Goal: Communication & Community: Participate in discussion

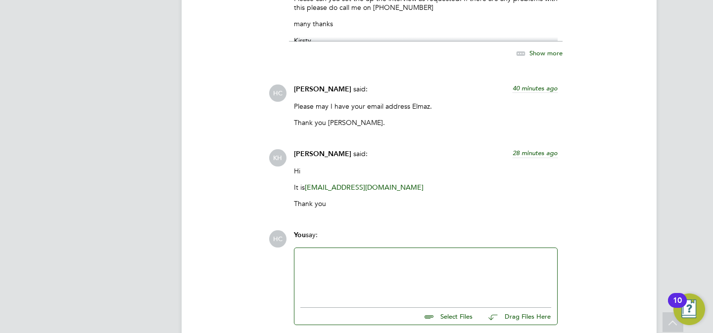
scroll to position [2001, 0]
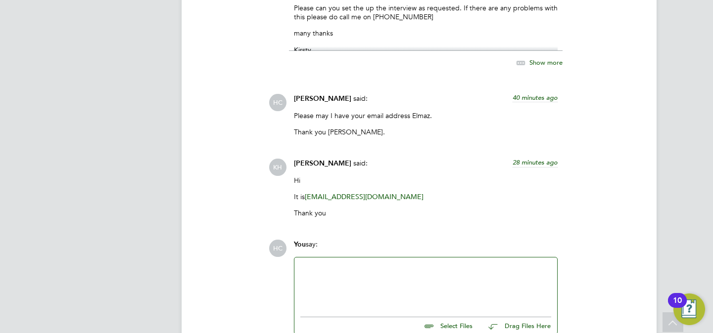
drag, startPoint x: 405, startPoint y: 184, endPoint x: 312, endPoint y: 183, distance: 92.5
click at [308, 192] on p "It is Elmaz.Soyal@ncclondon.ac.uk" at bounding box center [426, 196] width 264 height 9
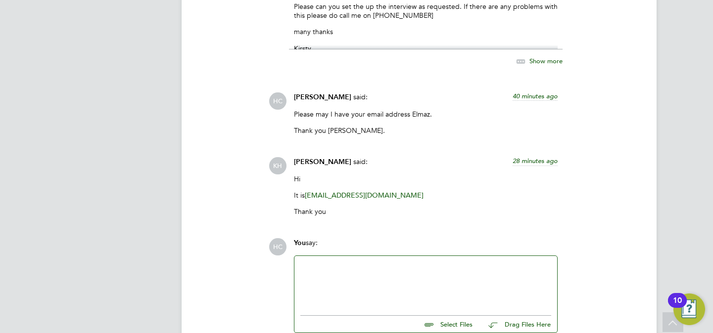
drag, startPoint x: 399, startPoint y: 182, endPoint x: 333, endPoint y: 180, distance: 66.3
click at [333, 191] on p "It is Elmaz.Soyal@ncclondon.ac.uk" at bounding box center [426, 195] width 264 height 9
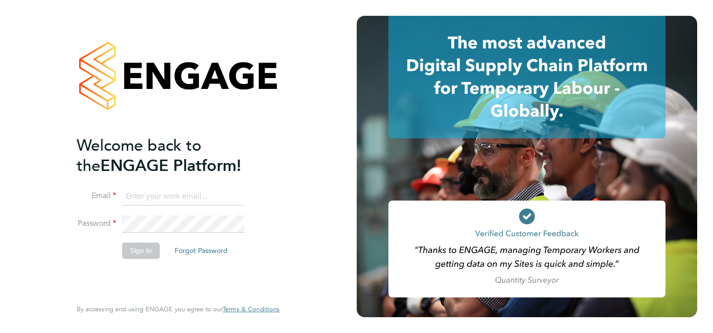
type input "hana@tr2rec.com"
click at [146, 249] on button "Sign In" at bounding box center [141, 251] width 38 height 16
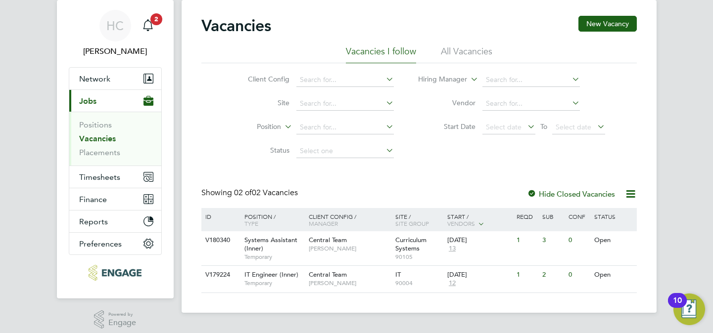
scroll to position [36, 0]
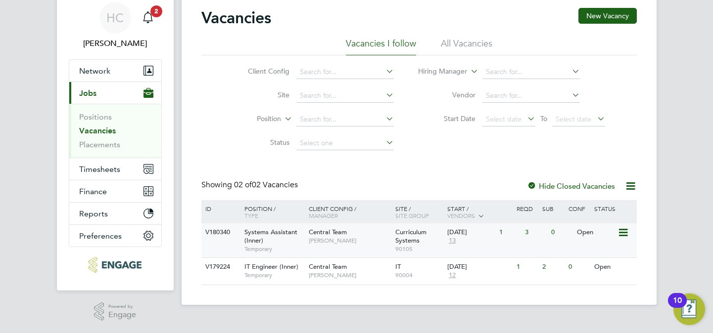
click at [287, 237] on div "Systems Assistant (Inner) Temporary" at bounding box center [271, 241] width 69 height 34
click at [155, 19] on div "Main navigation" at bounding box center [148, 18] width 20 height 20
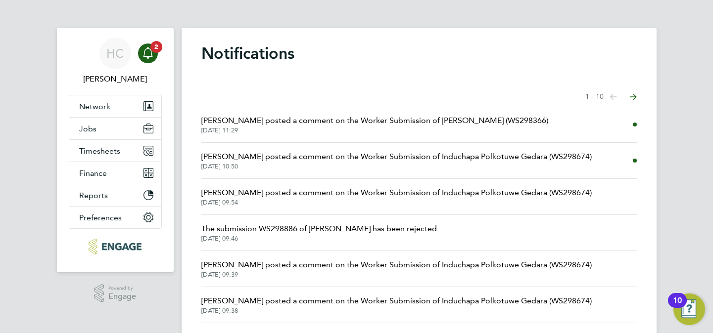
click at [310, 119] on span "Rufena Haque posted a comment on the Worker Submission of Steve Broad (WS298366)" at bounding box center [374, 121] width 347 height 12
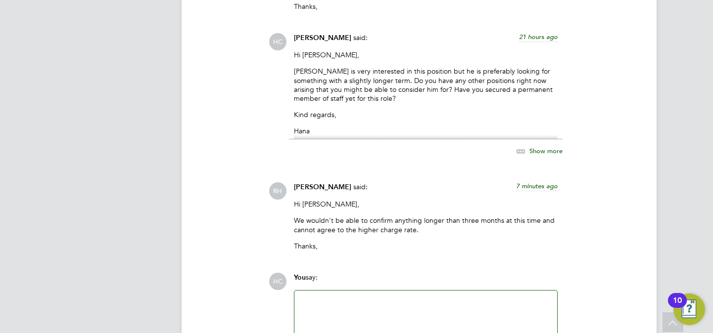
scroll to position [2882, 0]
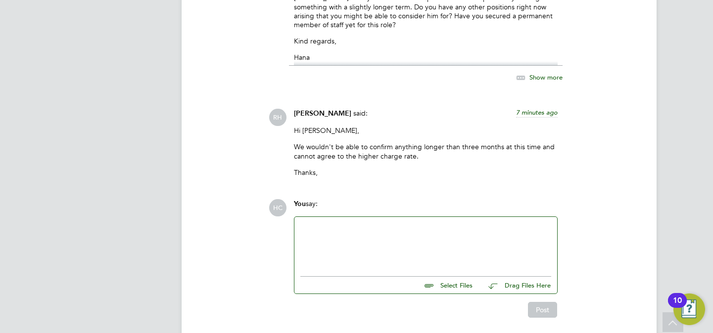
click at [386, 223] on div at bounding box center [425, 244] width 251 height 43
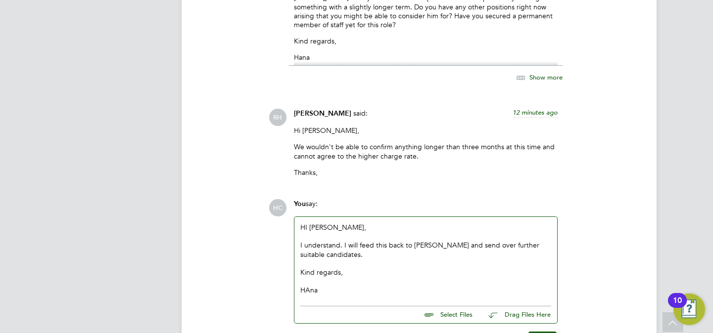
click at [308, 223] on div "HI Rufena, I understand. I will feed this back to Steve and send over further s…" at bounding box center [425, 259] width 251 height 72
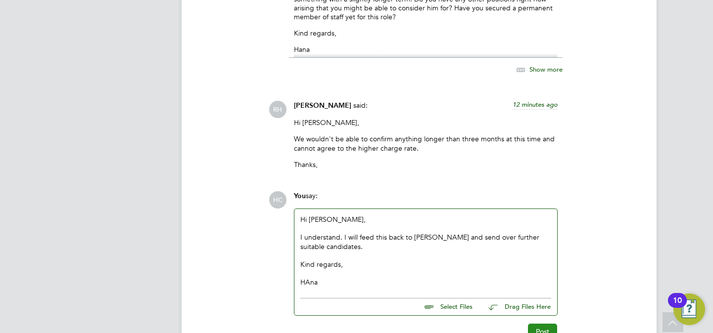
click at [550, 324] on button "Post" at bounding box center [542, 332] width 29 height 16
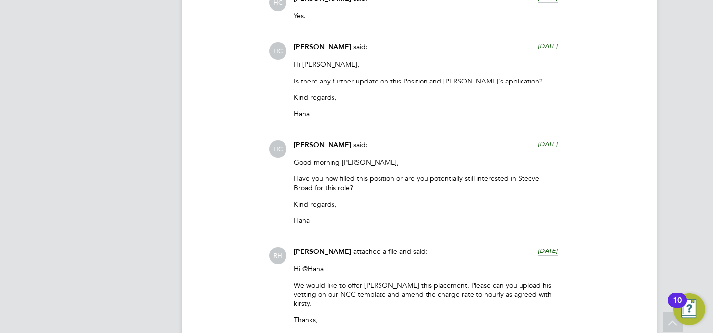
scroll to position [1882, 0]
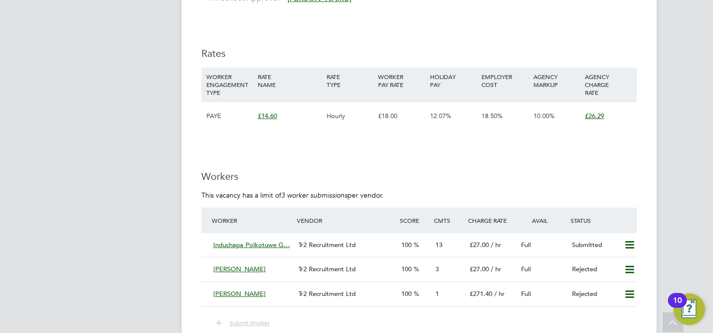
scroll to position [1359, 0]
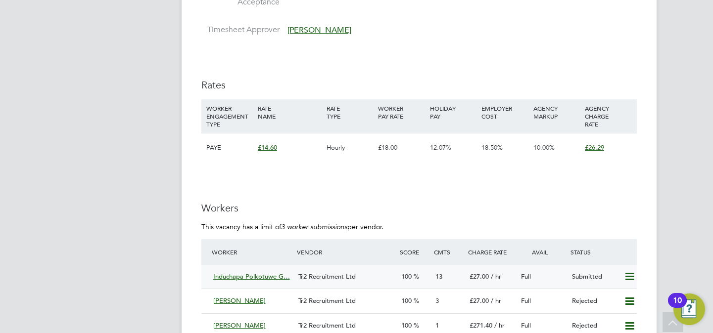
click at [360, 273] on div "Tr2 Recruitment Ltd" at bounding box center [345, 277] width 102 height 16
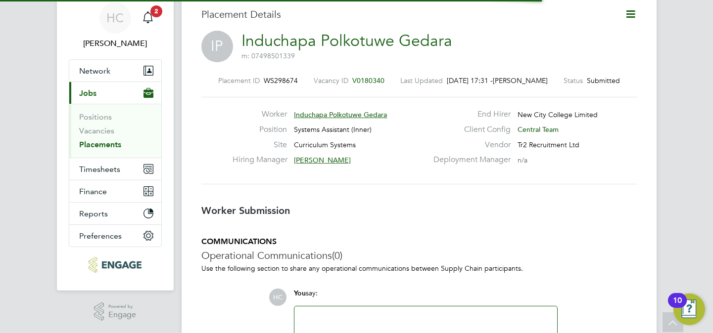
scroll to position [5, 5]
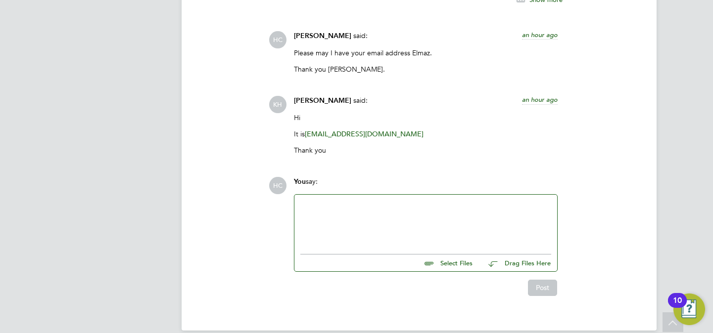
click at [327, 201] on div at bounding box center [425, 222] width 251 height 43
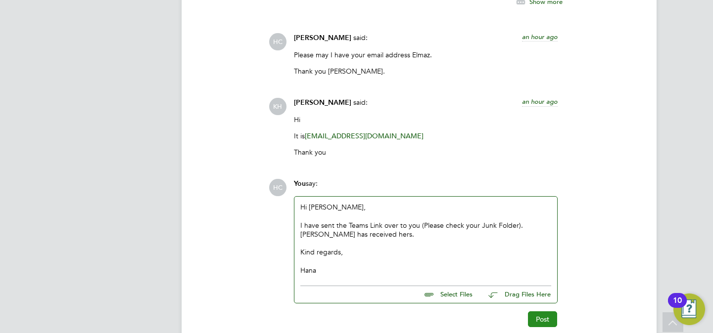
click at [548, 312] on button "Post" at bounding box center [542, 320] width 29 height 16
